Goal: Participate in discussion: Engage in conversation with other users on a specific topic

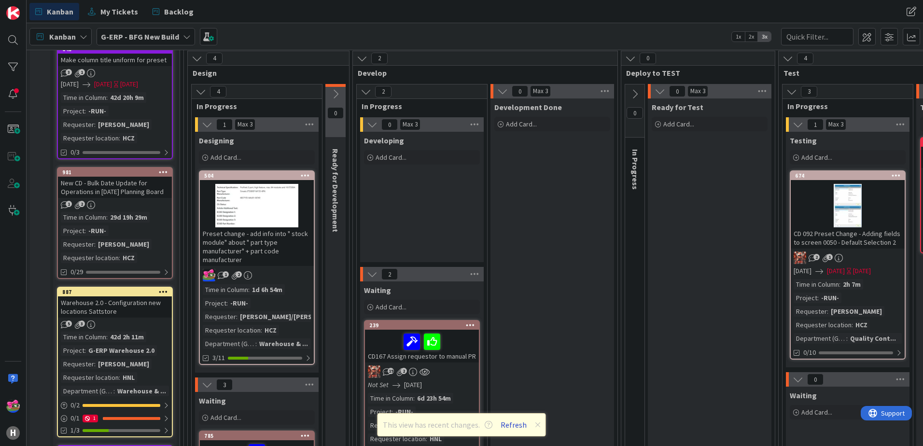
click at [513, 424] on button "Refresh" at bounding box center [513, 425] width 33 height 13
click at [499, 431] on div "This view has recent changes. Refresh" at bounding box center [462, 424] width 169 height 23
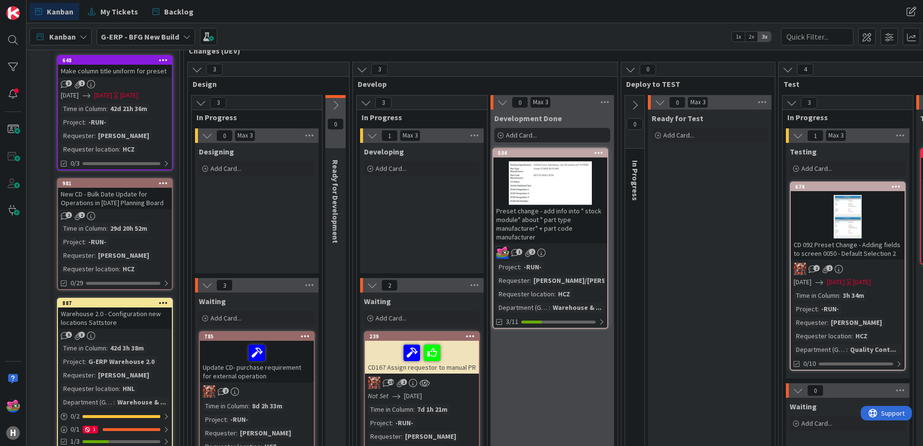
scroll to position [83, 0]
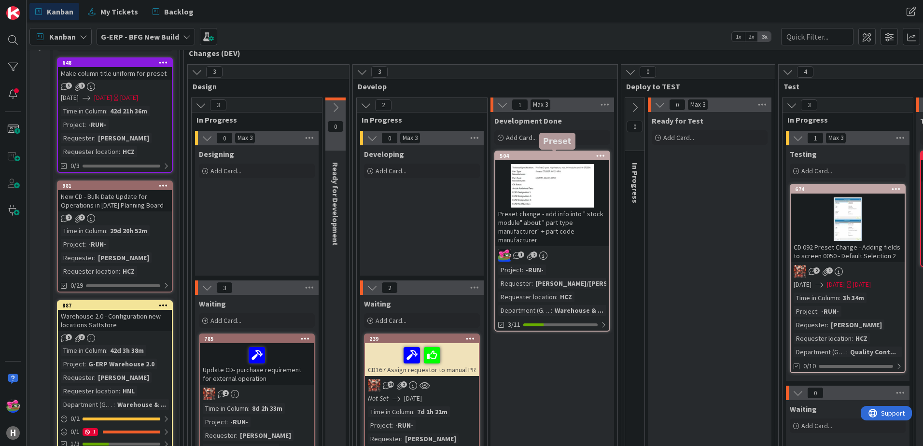
click at [529, 154] on div "504" at bounding box center [555, 156] width 110 height 7
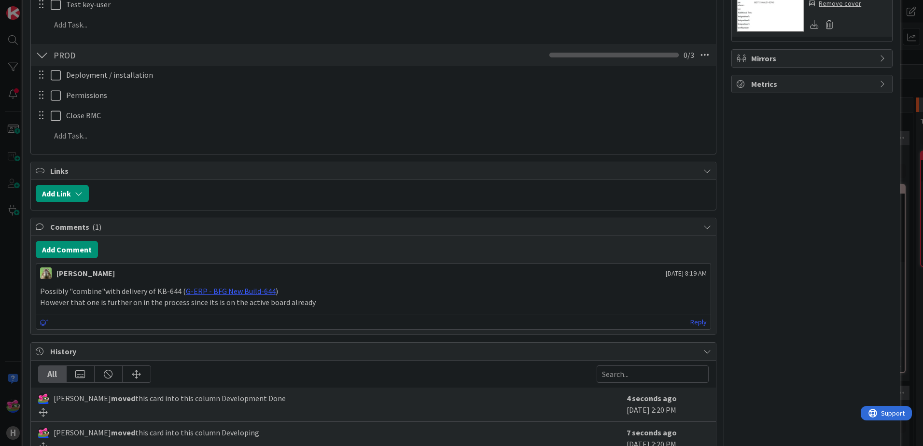
scroll to position [483, 0]
click at [222, 291] on link "G-ERP - BFG New Build-644" at bounding box center [231, 291] width 90 height 10
type input "CD PRE 052 Preset change - add info into " stock module" about " part type manu…"
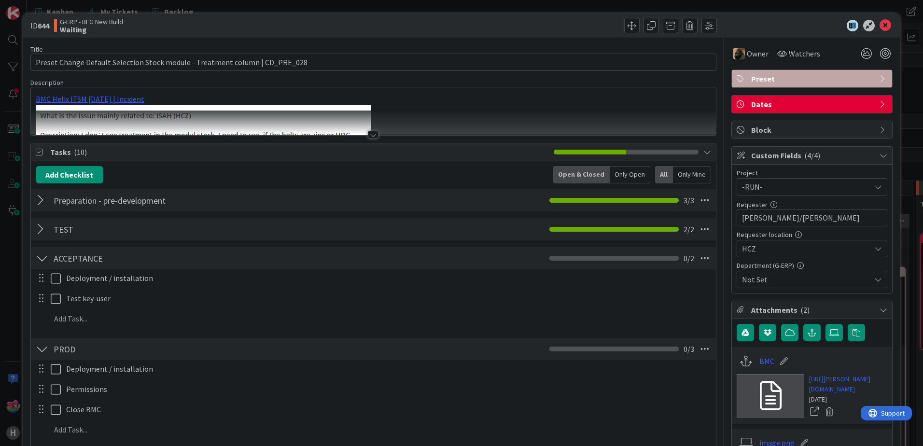
click at [368, 135] on div at bounding box center [373, 135] width 11 height 8
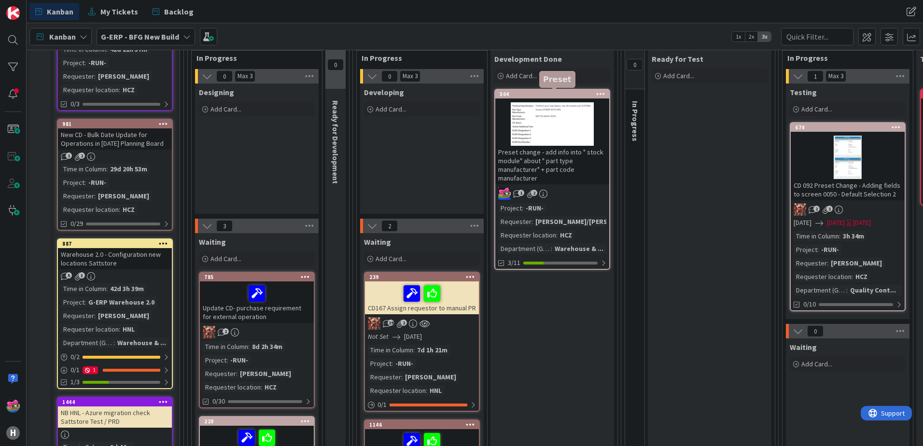
click at [544, 94] on div "504" at bounding box center [555, 94] width 110 height 7
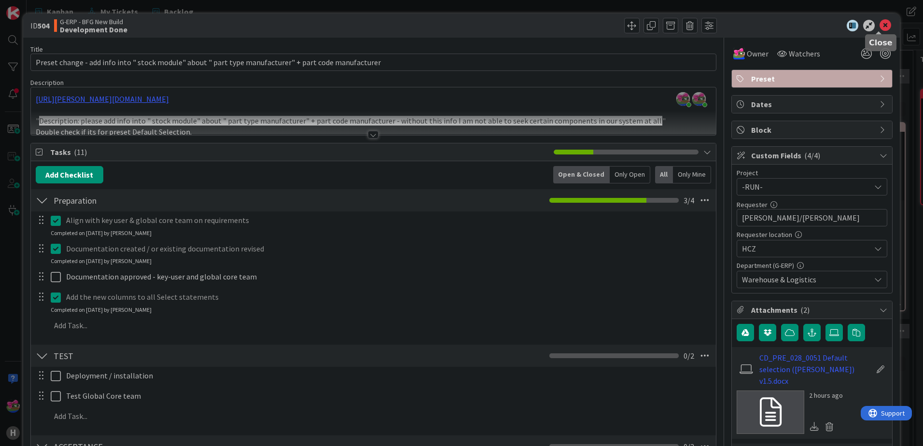
drag, startPoint x: 878, startPoint y: 29, endPoint x: 229, endPoint y: 23, distance: 648.6
click at [880, 29] on icon at bounding box center [886, 26] width 12 height 12
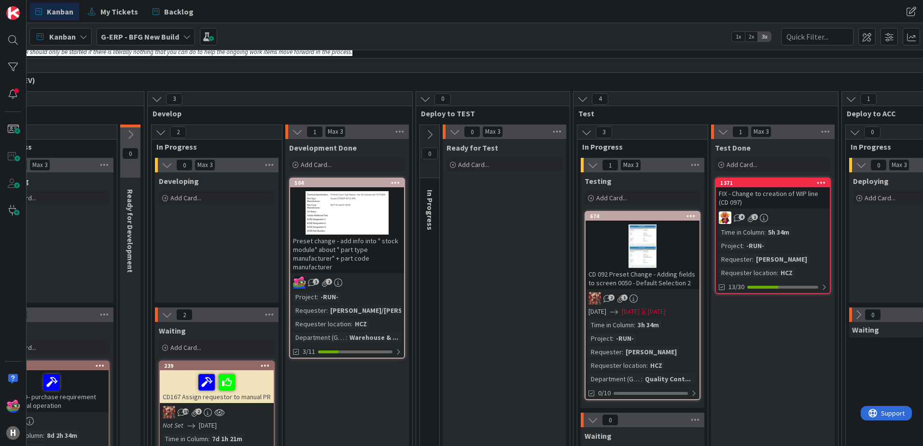
scroll to position [48, 205]
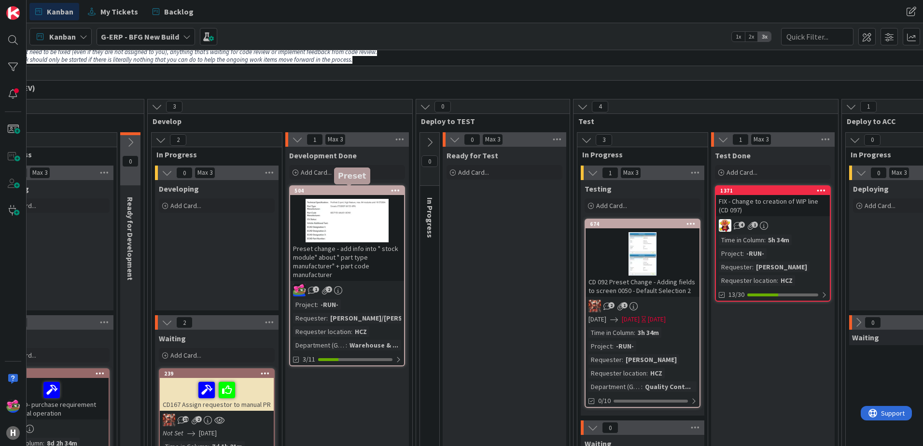
click at [342, 188] on div "504" at bounding box center [350, 190] width 110 height 7
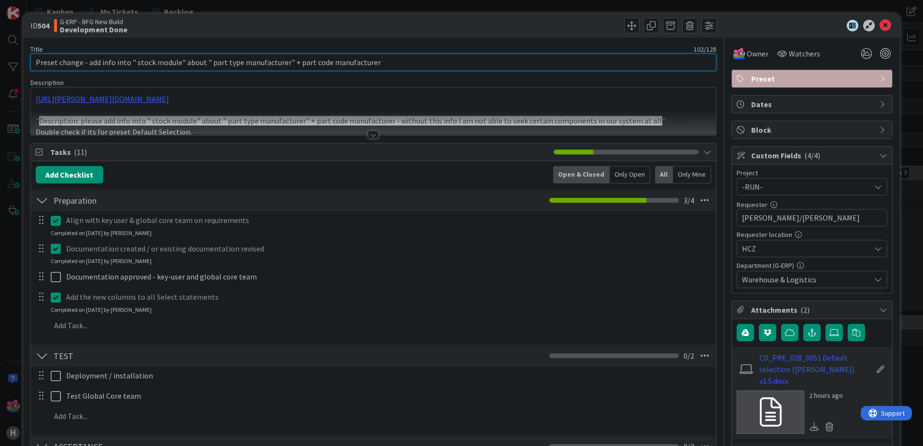
click at [36, 61] on input "Preset change - add info into " stock module" about " part type manufacturer" +…" at bounding box center [373, 62] width 686 height 17
type input "CD PRE 052 Preset change - add info into " stock module" about " part type manu…"
click at [880, 25] on icon at bounding box center [886, 26] width 12 height 12
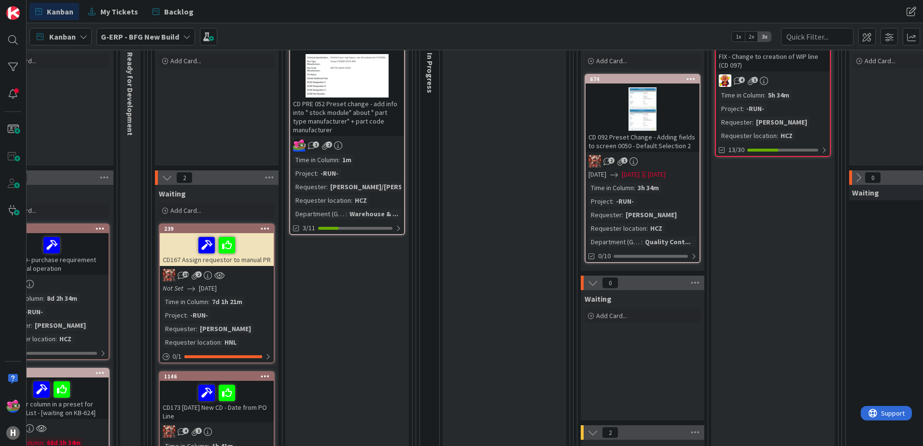
scroll to position [0, 205]
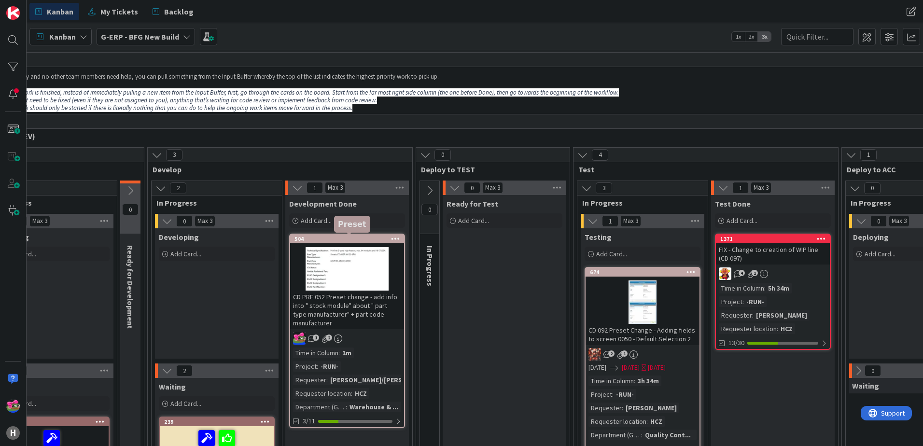
click at [335, 239] on div "504" at bounding box center [350, 239] width 110 height 7
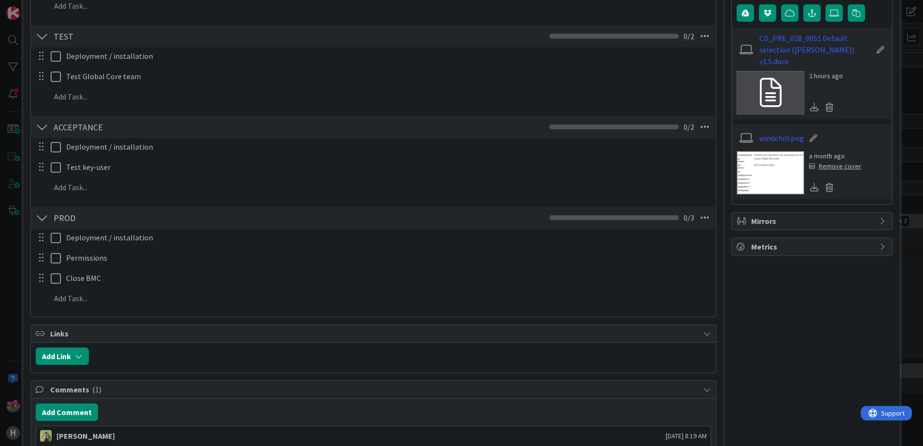
scroll to position [386, 0]
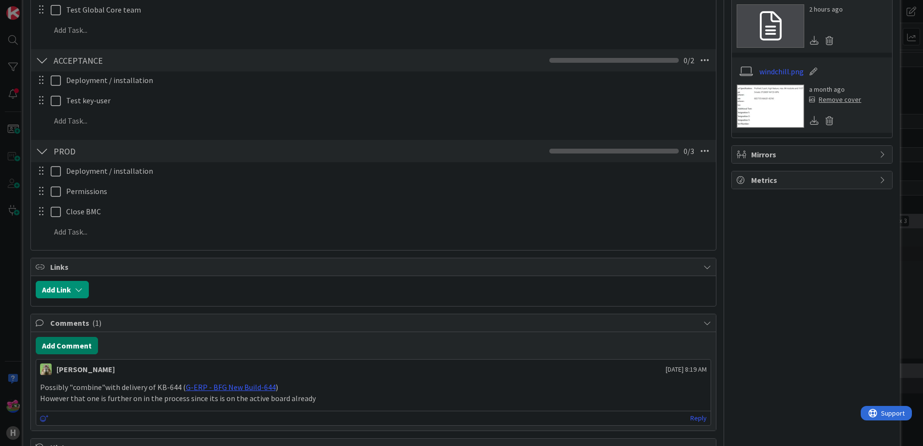
click at [62, 345] on button "Add Comment" at bounding box center [67, 345] width 62 height 17
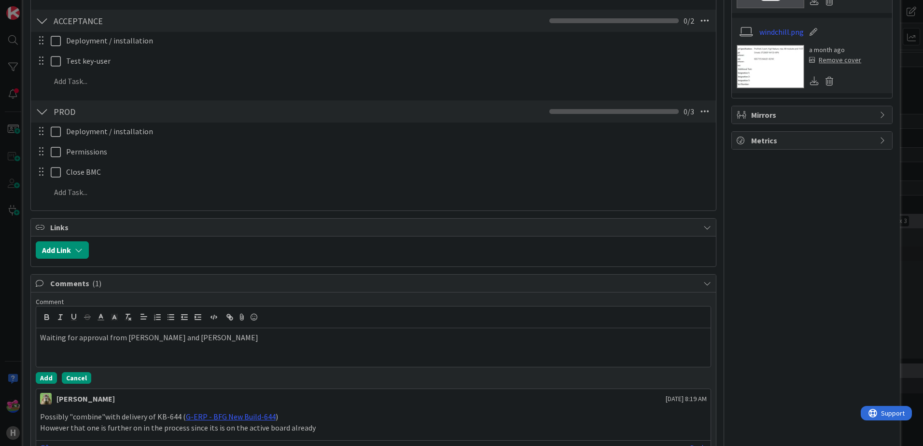
scroll to position [435, 0]
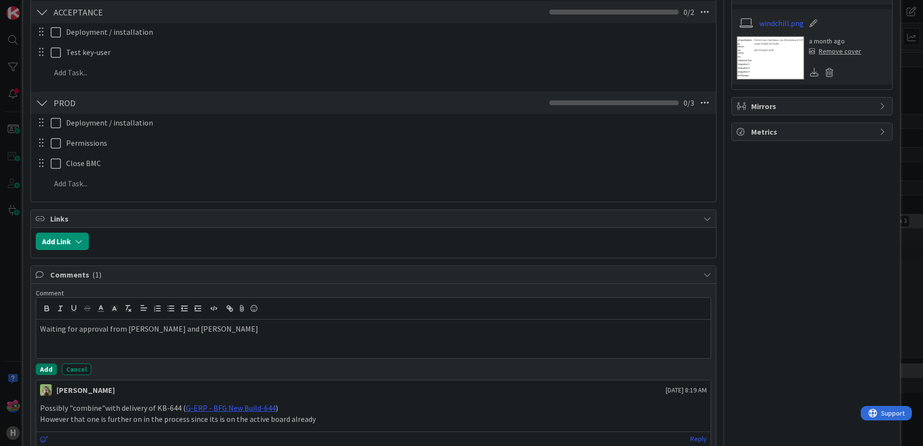
click at [49, 366] on button "Add" at bounding box center [46, 370] width 21 height 12
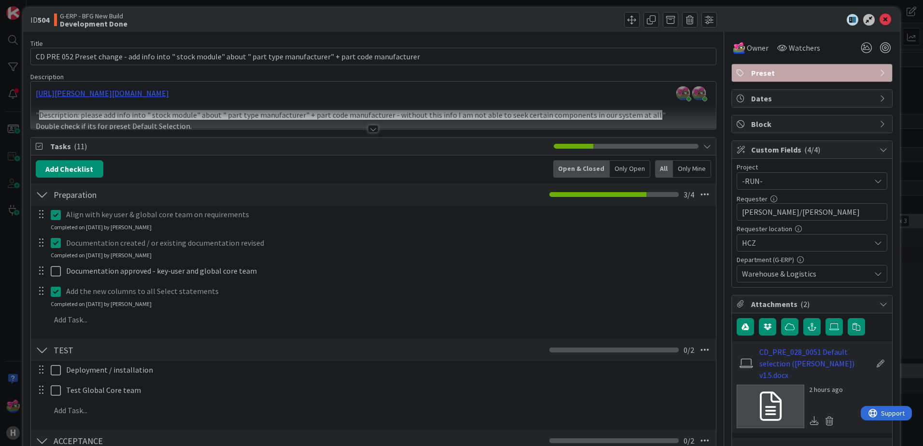
scroll to position [0, 0]
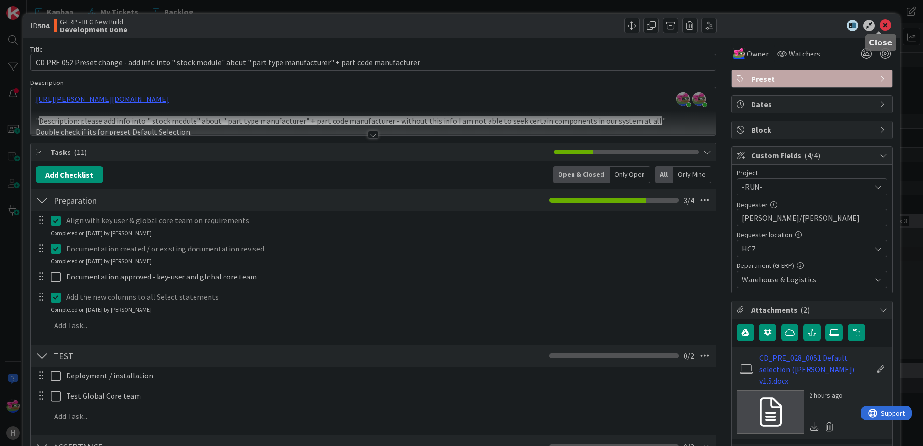
click at [880, 25] on icon at bounding box center [886, 26] width 12 height 12
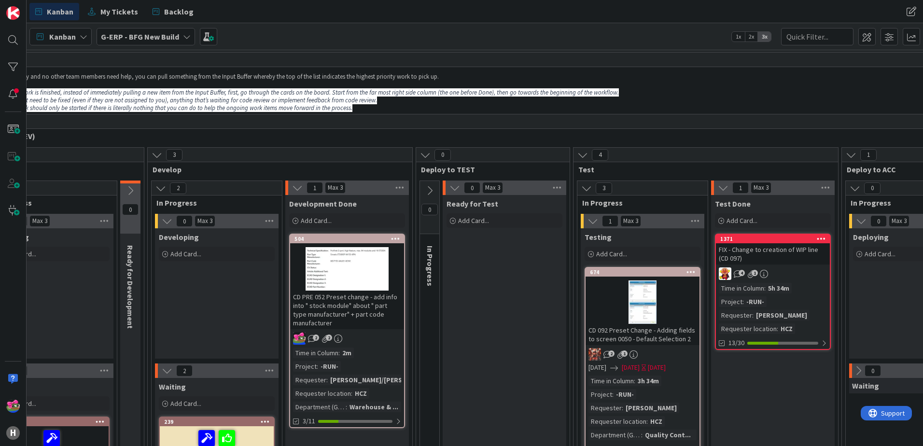
click at [468, 117] on div "16" at bounding box center [754, 121] width 1550 height 14
